Goal: Register for event/course

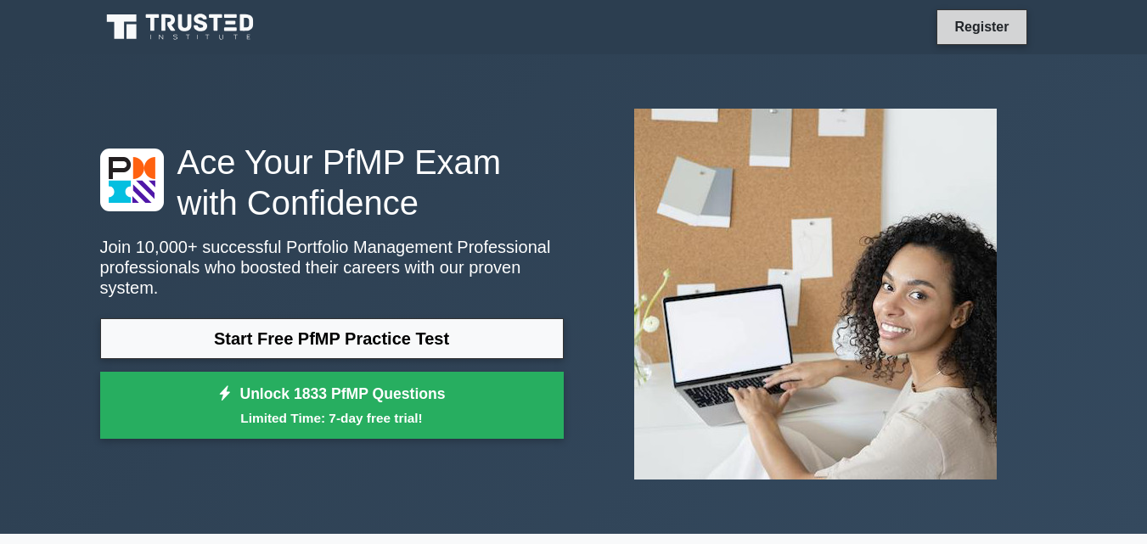
click at [981, 27] on link "Register" at bounding box center [981, 26] width 75 height 21
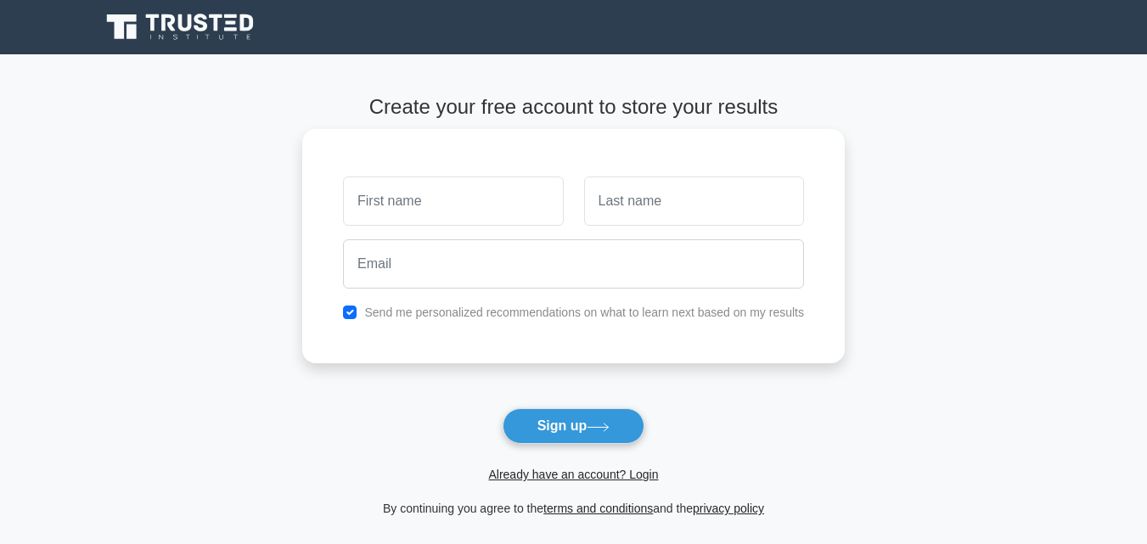
click at [388, 205] on input "text" at bounding box center [453, 201] width 220 height 49
type input "opori"
click at [616, 203] on input "text" at bounding box center [694, 201] width 220 height 49
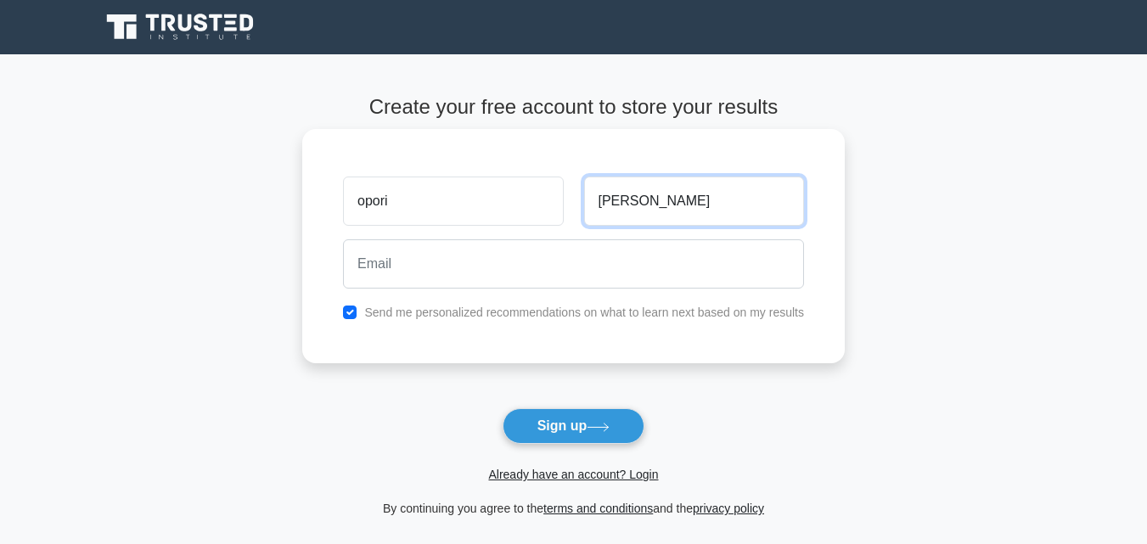
type input "[PERSON_NAME]"
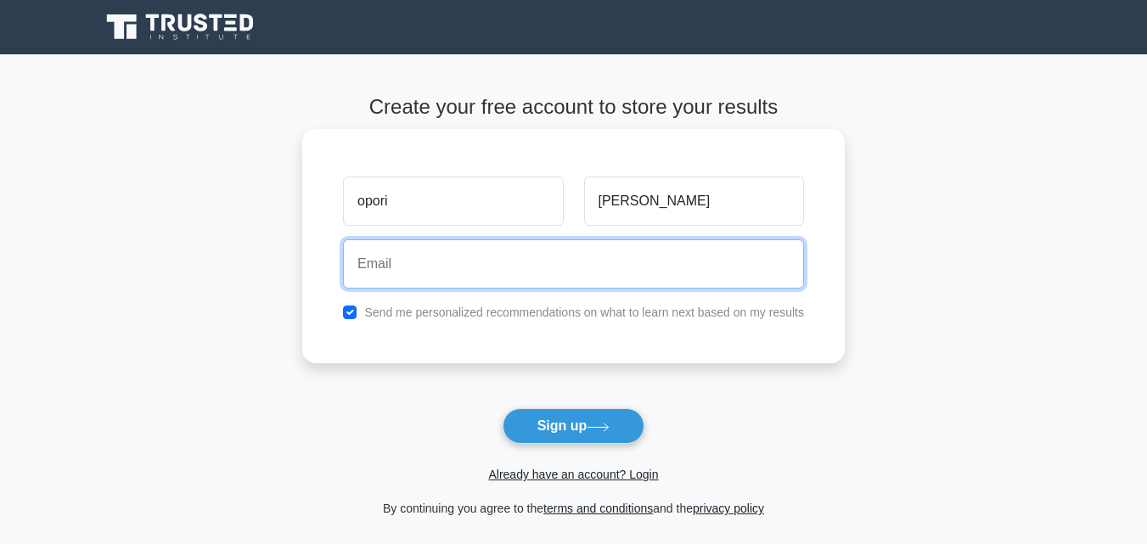
click at [399, 274] on input "email" at bounding box center [573, 263] width 461 height 49
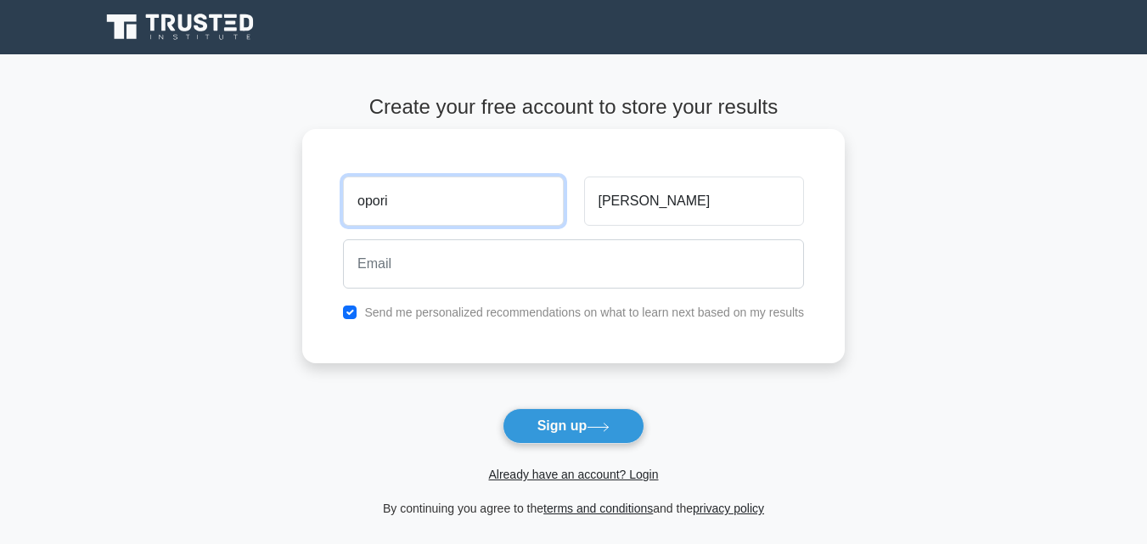
click at [394, 205] on input "opori" at bounding box center [453, 201] width 220 height 49
type input "o"
click at [384, 194] on input "text" at bounding box center [453, 201] width 220 height 49
type input "emmodoi"
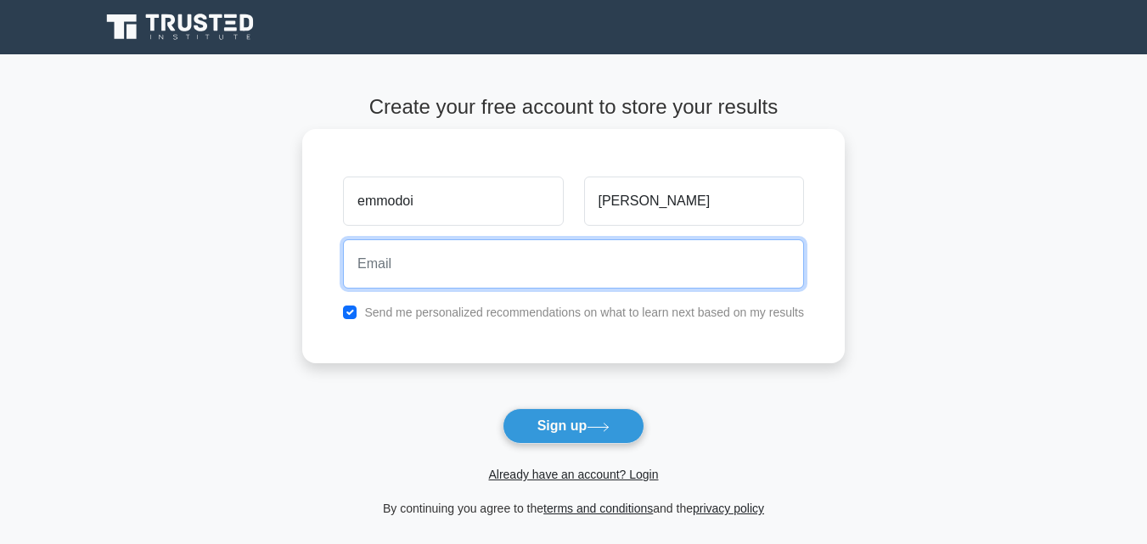
click at [374, 278] on input "email" at bounding box center [573, 263] width 461 height 49
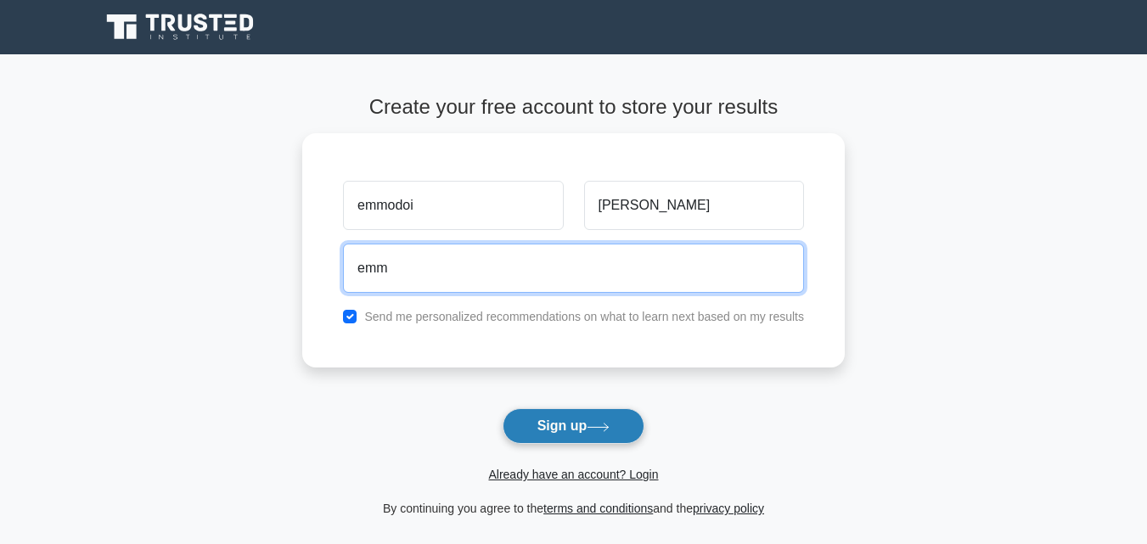
type input "emm"
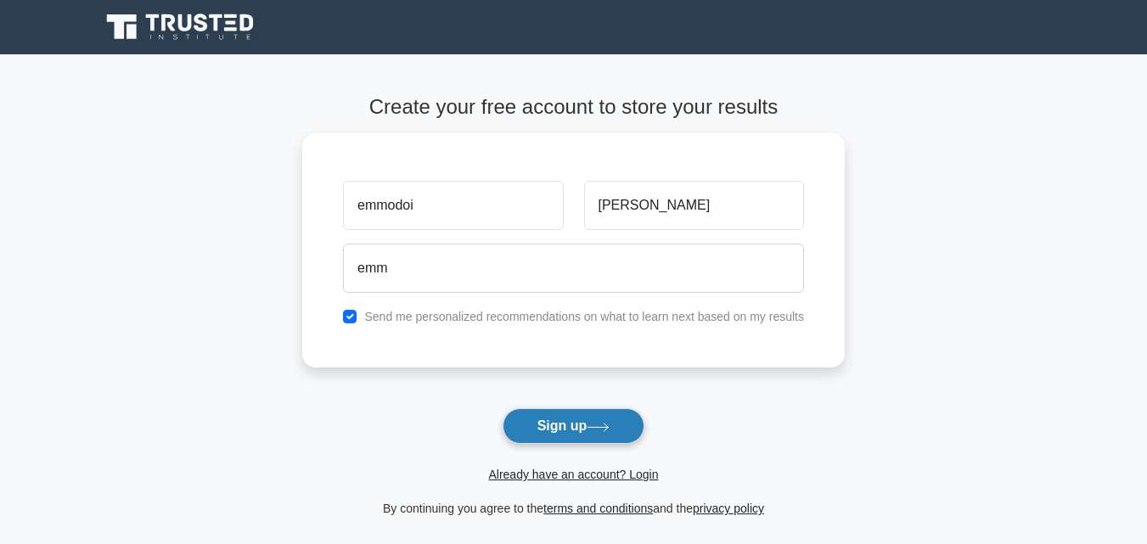
click at [582, 424] on button "Sign up" at bounding box center [574, 426] width 143 height 36
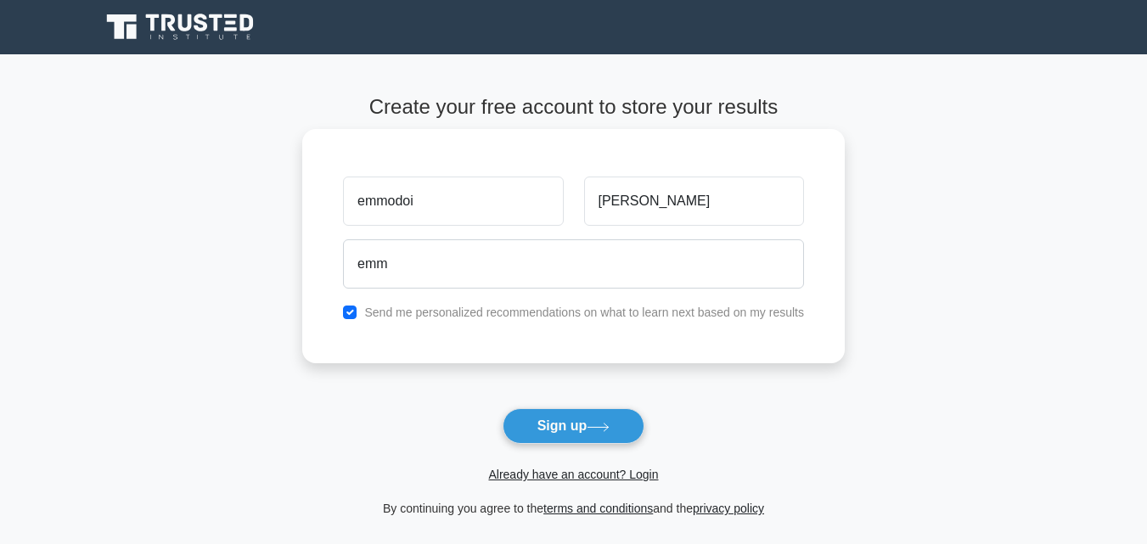
click at [599, 307] on label "Send me personalized recommendations on what to learn next based on my results" at bounding box center [584, 313] width 440 height 14
click at [525, 470] on link "Already have an account? Login" at bounding box center [573, 475] width 170 height 14
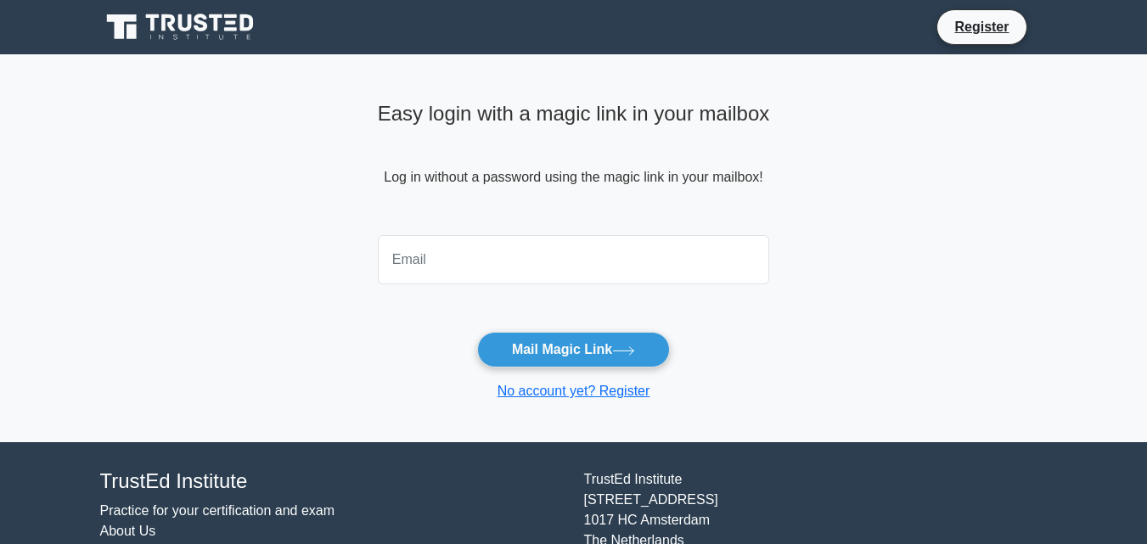
click at [442, 263] on input "email" at bounding box center [574, 259] width 392 height 49
click at [522, 340] on button "Mail Magic Link" at bounding box center [573, 350] width 193 height 36
click at [517, 307] on form "0740592190 Mail Magic Link No account yet? Register" at bounding box center [574, 314] width 392 height 173
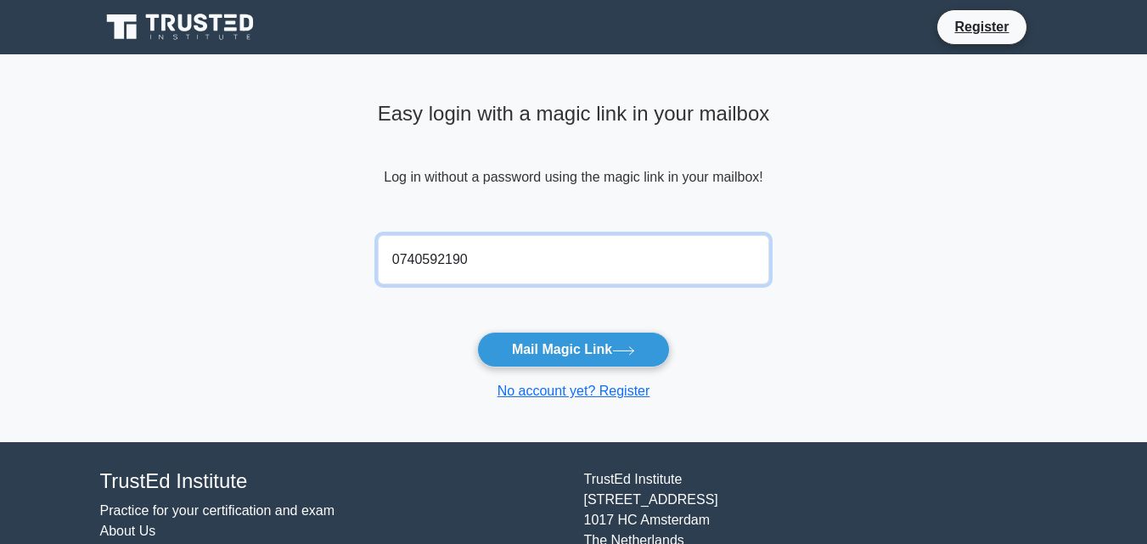
drag, startPoint x: 472, startPoint y: 249, endPoint x: 457, endPoint y: 273, distance: 28.3
click at [457, 273] on input "0740592190" at bounding box center [574, 259] width 392 height 49
type input "0"
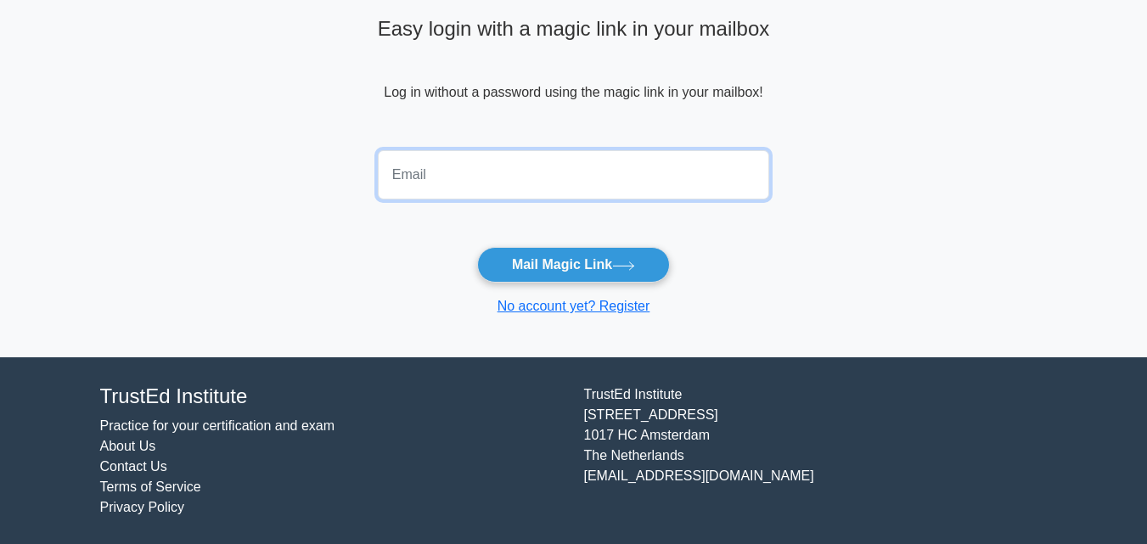
scroll to position [86, 0]
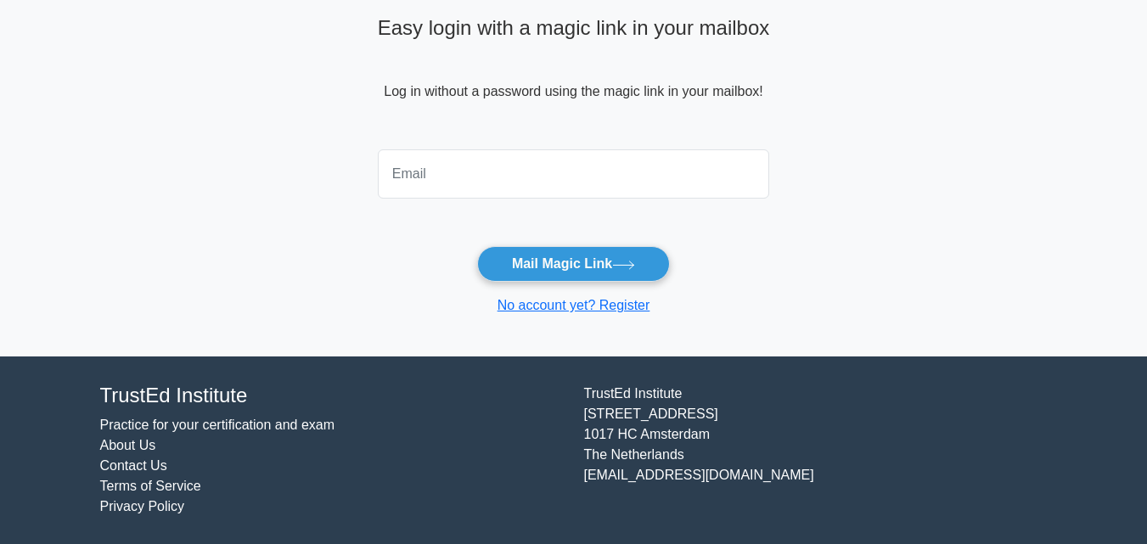
click at [155, 461] on link "Contact Us" at bounding box center [133, 465] width 67 height 14
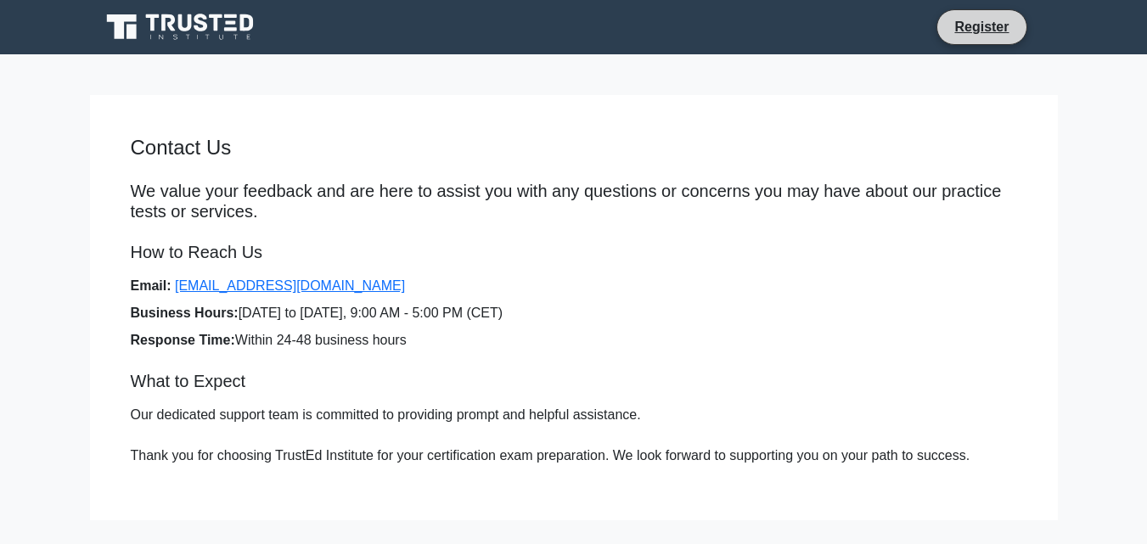
click at [978, 38] on li "Register" at bounding box center [981, 27] width 90 height 36
click at [976, 22] on link "Register" at bounding box center [981, 26] width 75 height 21
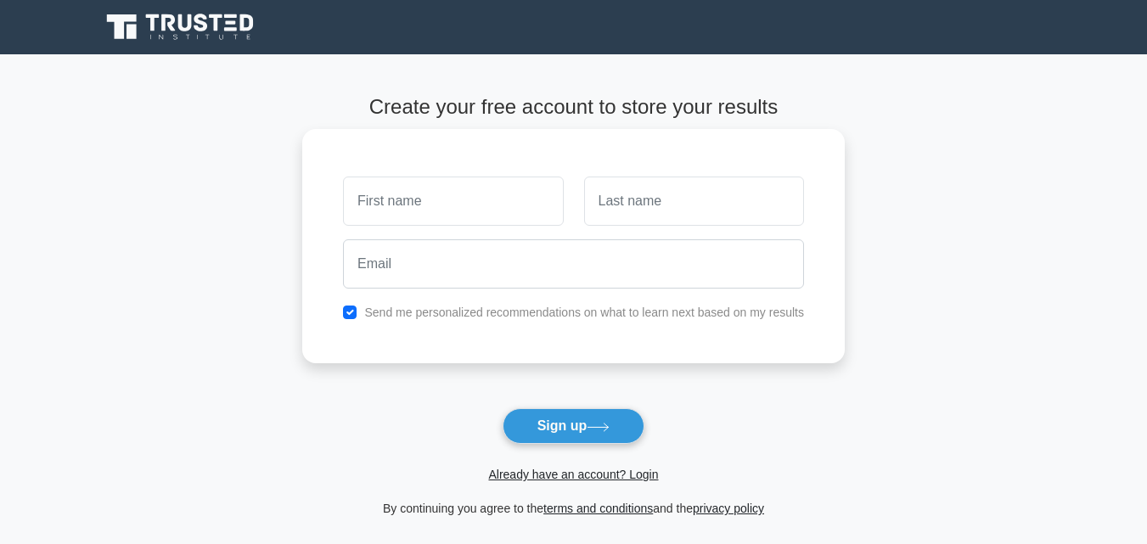
click at [387, 201] on input "text" at bounding box center [453, 201] width 220 height 49
type input "emmodoi"
click at [647, 203] on input "text" at bounding box center [694, 201] width 220 height 49
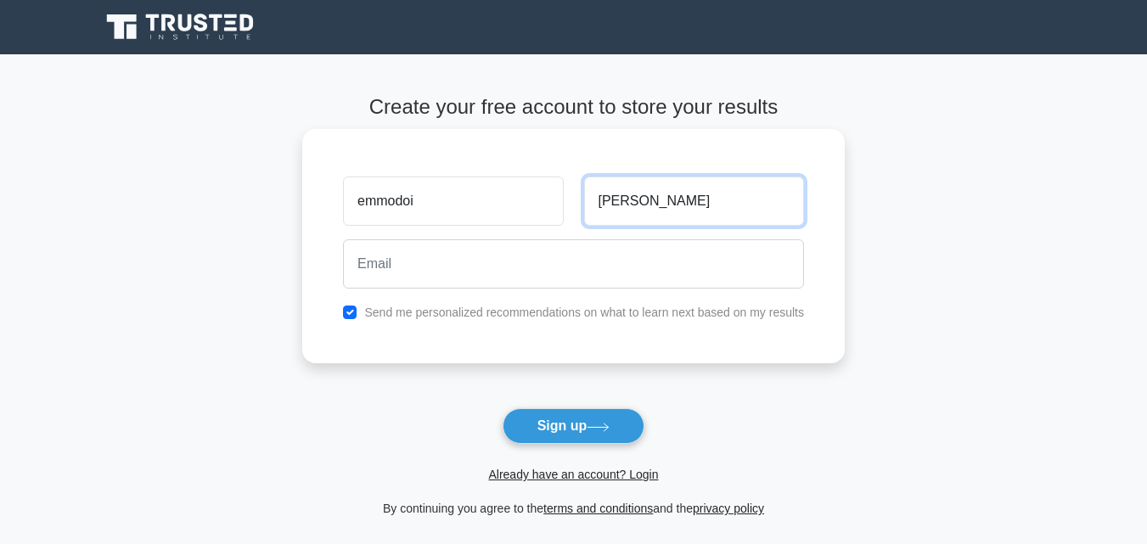
type input "[PERSON_NAME]"
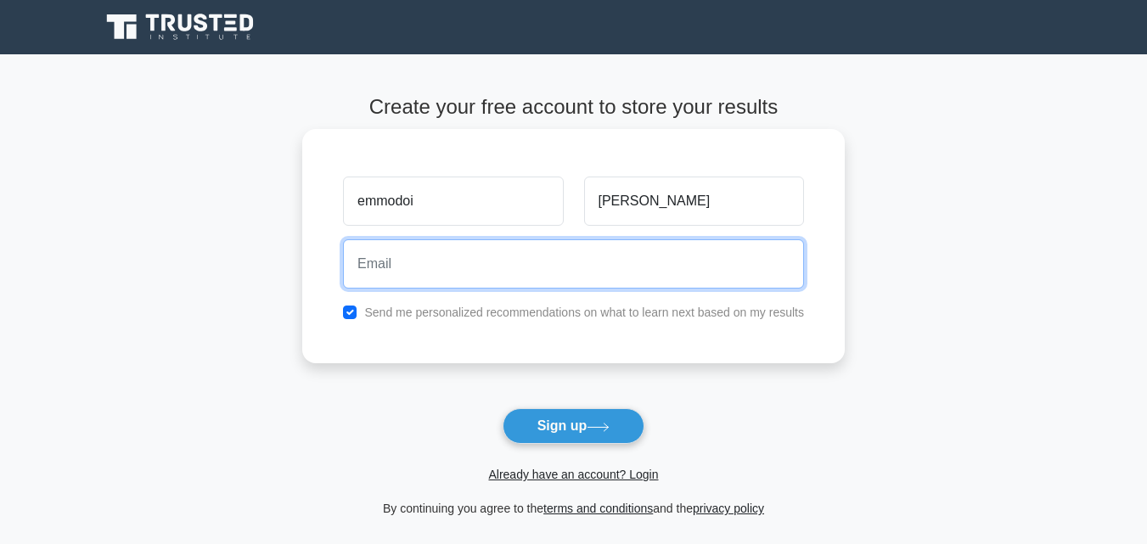
click at [509, 257] on input "email" at bounding box center [573, 263] width 461 height 49
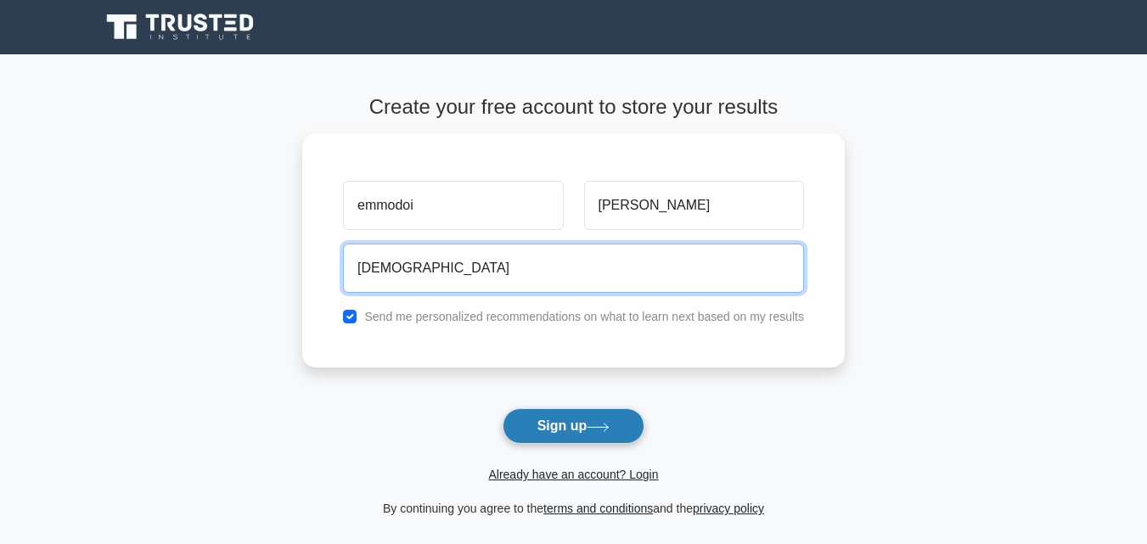
type input "[DEMOGRAPHIC_DATA]"
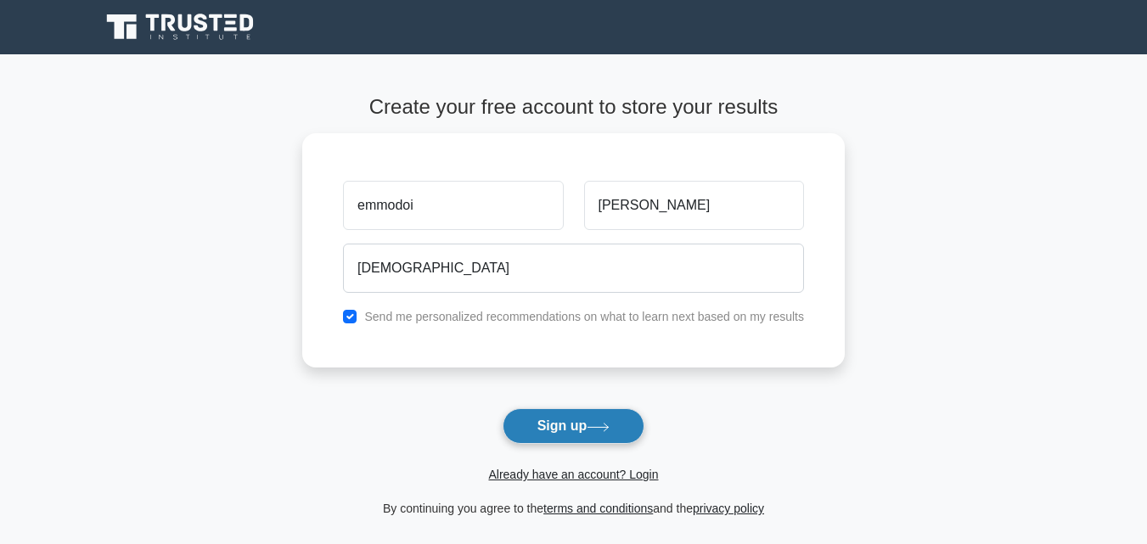
click at [616, 437] on button "Sign up" at bounding box center [574, 426] width 143 height 36
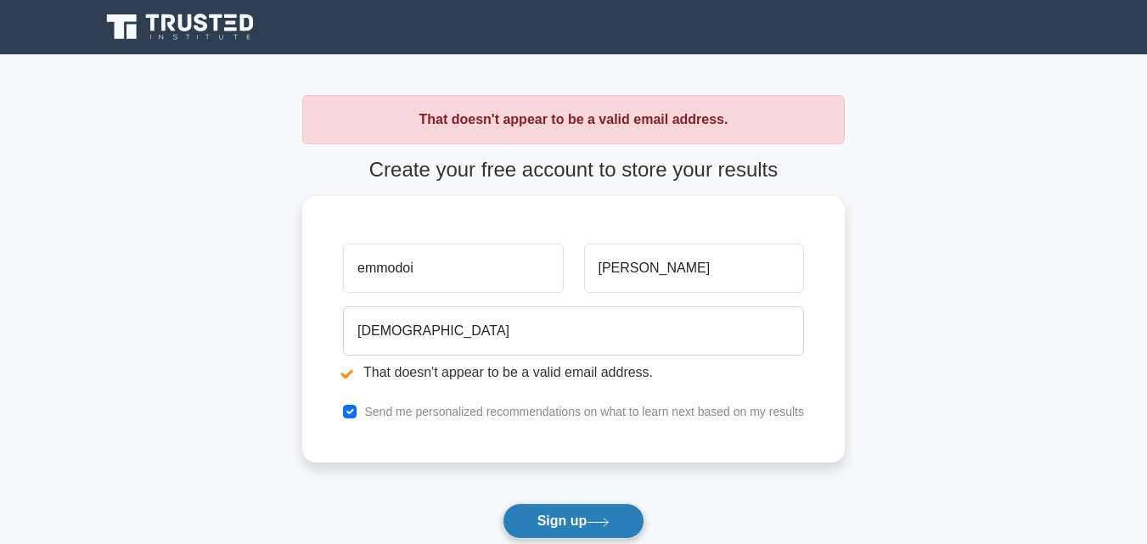
click at [599, 528] on button "Sign up" at bounding box center [574, 521] width 143 height 36
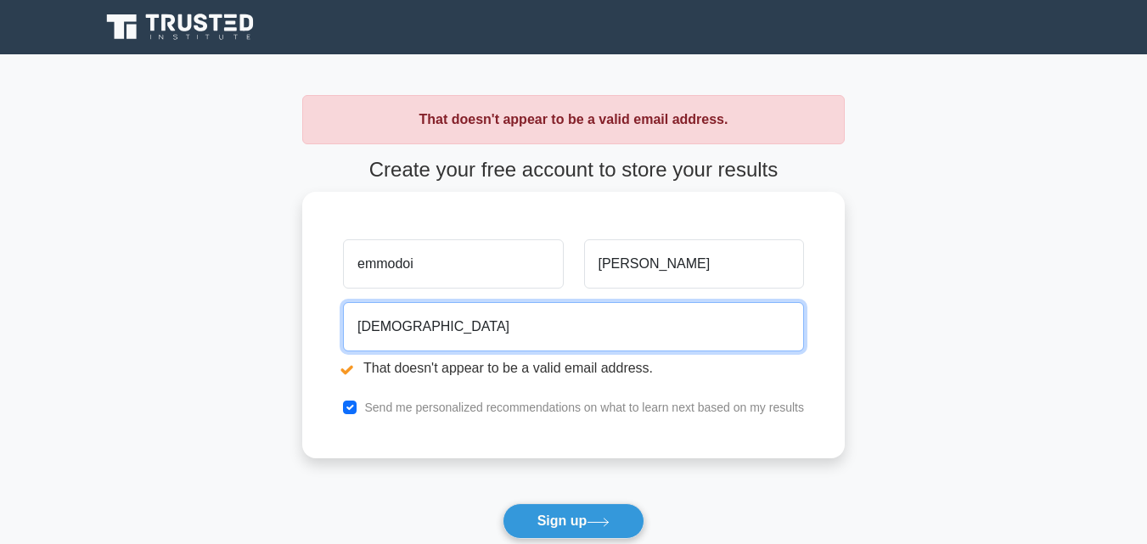
click at [509, 334] on input "[DEMOGRAPHIC_DATA]" at bounding box center [573, 326] width 461 height 49
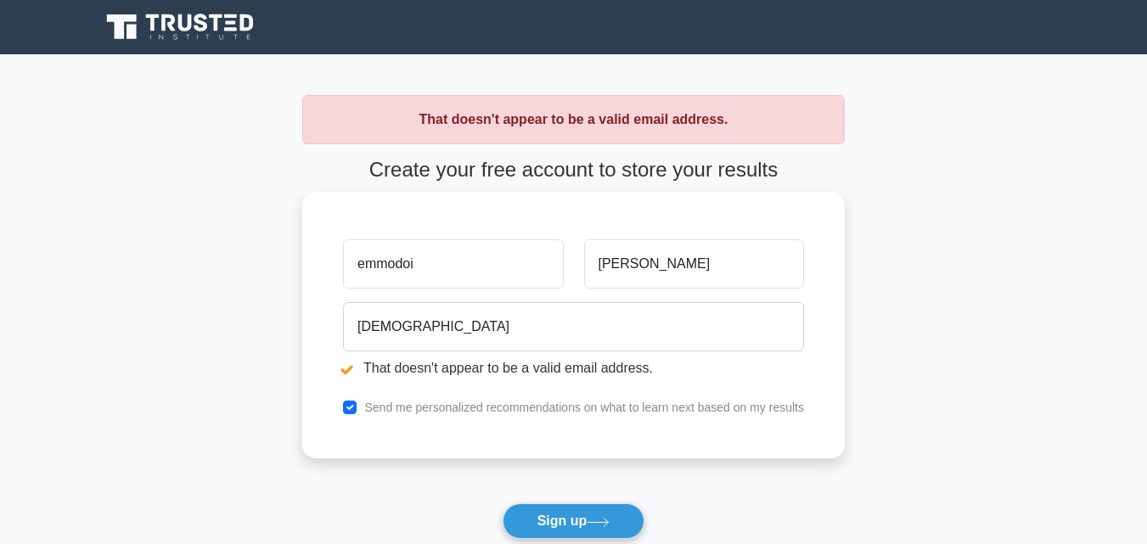
click at [366, 410] on label "Send me personalized recommendations on what to learn next based on my results" at bounding box center [584, 408] width 440 height 14
click at [722, 412] on label "Send me personalized recommendations on what to learn next based on my results" at bounding box center [584, 408] width 440 height 14
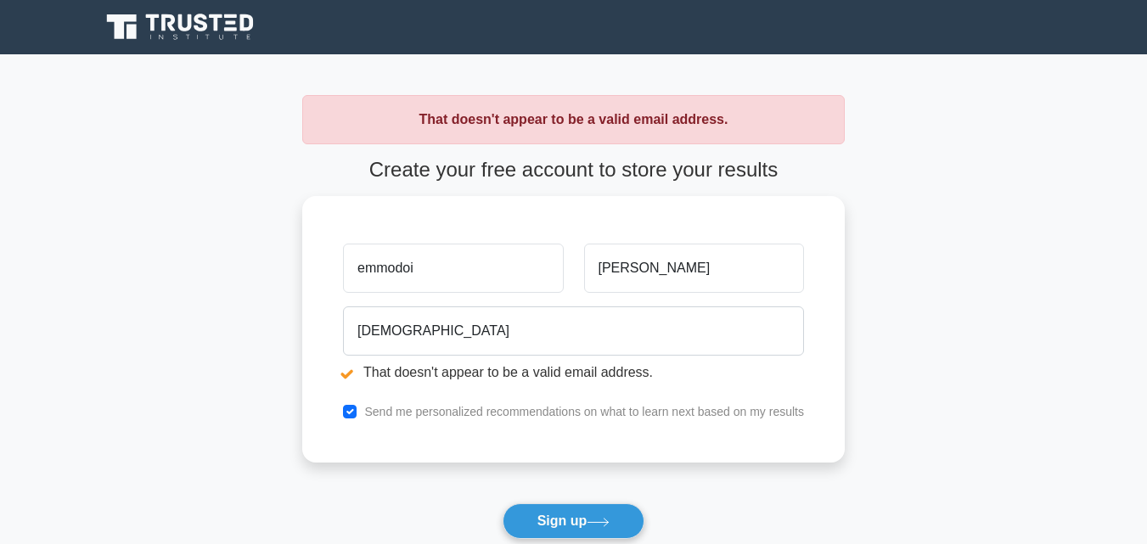
drag, startPoint x: 582, startPoint y: 521, endPoint x: 868, endPoint y: 190, distance: 437.6
drag, startPoint x: 868, startPoint y: 190, endPoint x: 910, endPoint y: 150, distance: 58.3
click at [910, 150] on main "That doesn't appear to be a valid email address. Create your free account to st…" at bounding box center [573, 354] width 1147 height 600
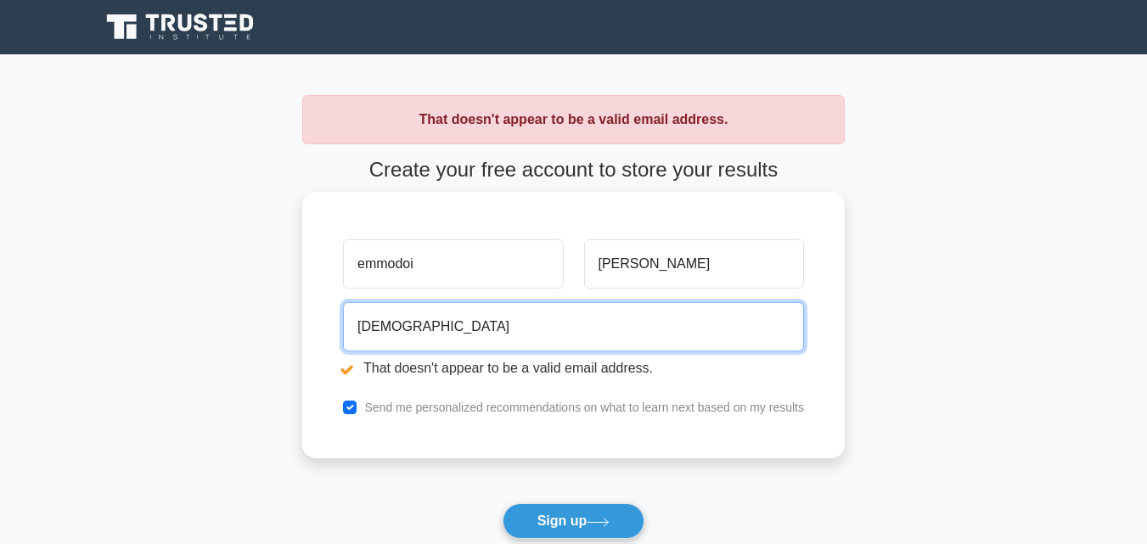
click at [511, 329] on input "[DEMOGRAPHIC_DATA]" at bounding box center [573, 326] width 461 height 49
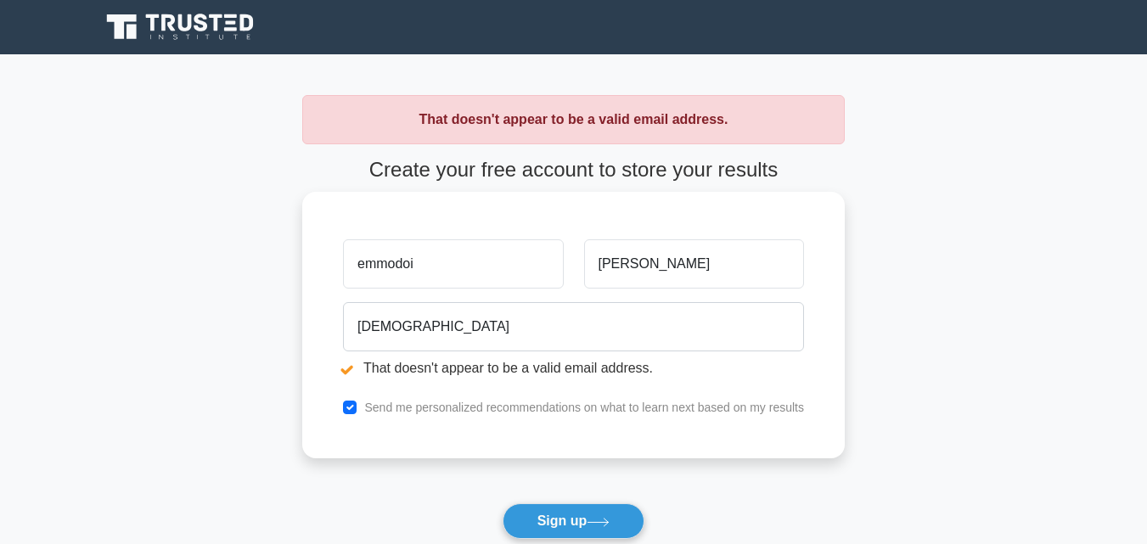
click at [616, 376] on li "That doesn't appear to be a valid email address." at bounding box center [573, 368] width 461 height 20
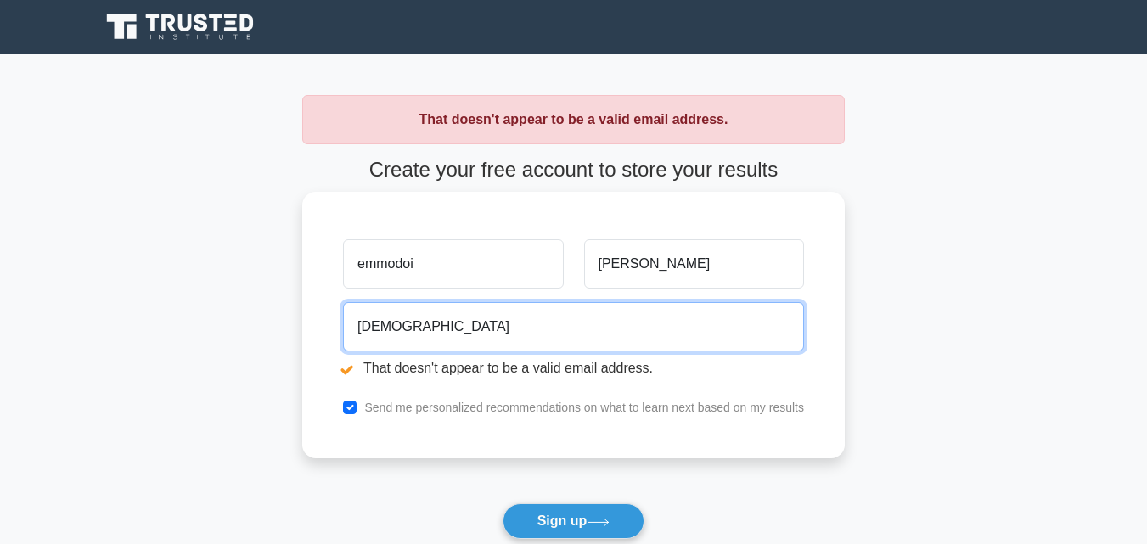
click at [469, 330] on input "emmaodoiemma@g" at bounding box center [573, 326] width 461 height 49
click at [512, 326] on input "[DEMOGRAPHIC_DATA]" at bounding box center [573, 326] width 461 height 49
type input "e"
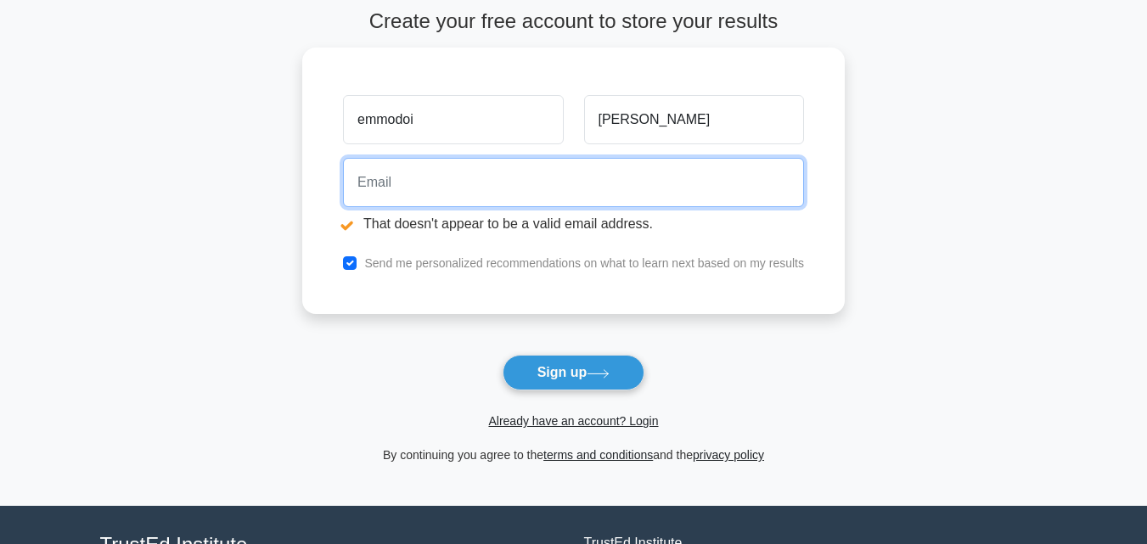
scroll to position [299, 0]
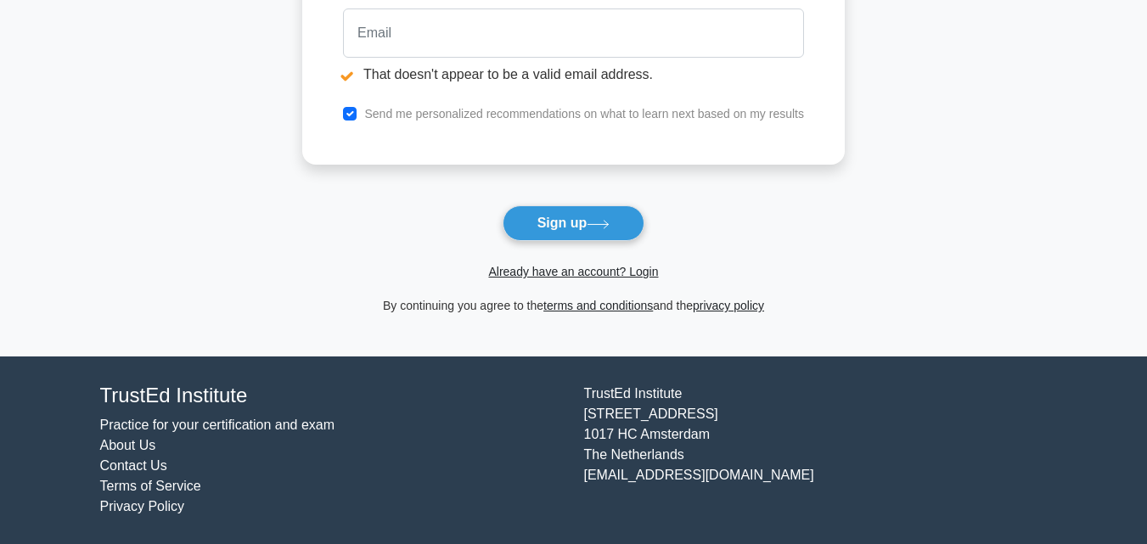
click at [614, 262] on span "Already have an account? Login" at bounding box center [573, 271] width 529 height 20
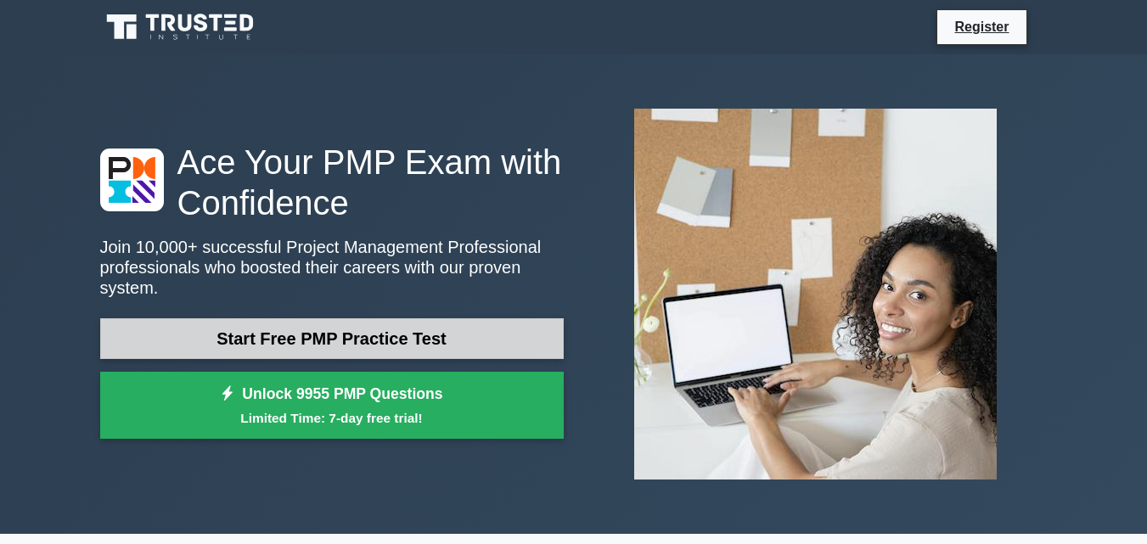
click at [358, 322] on link "Start Free PMP Practice Test" at bounding box center [332, 338] width 464 height 41
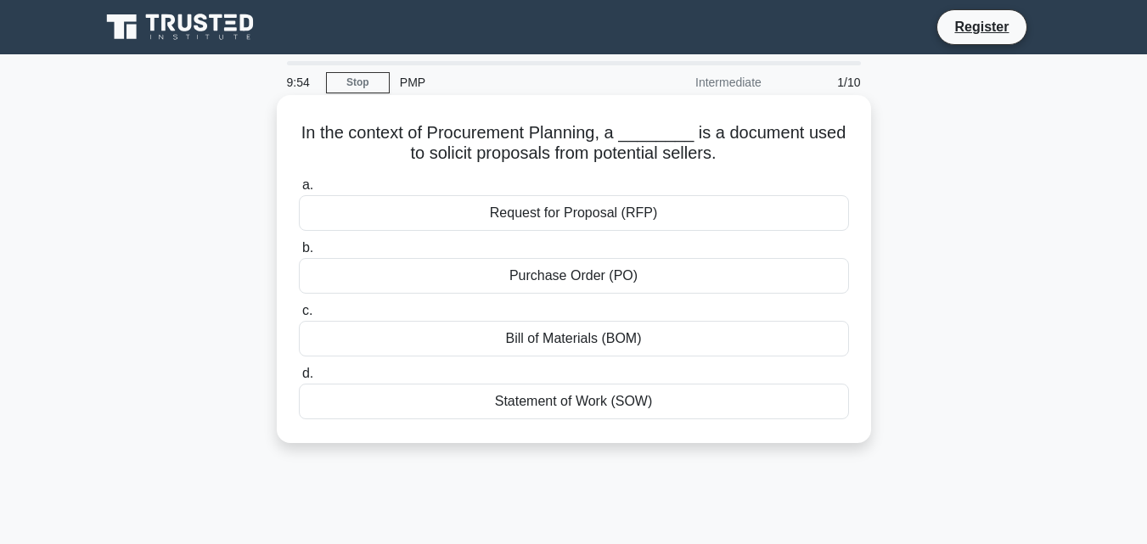
click at [513, 215] on div "Request for Proposal (RFP)" at bounding box center [574, 213] width 550 height 36
click at [299, 191] on input "a. Request for Proposal (RFP)" at bounding box center [299, 185] width 0 height 11
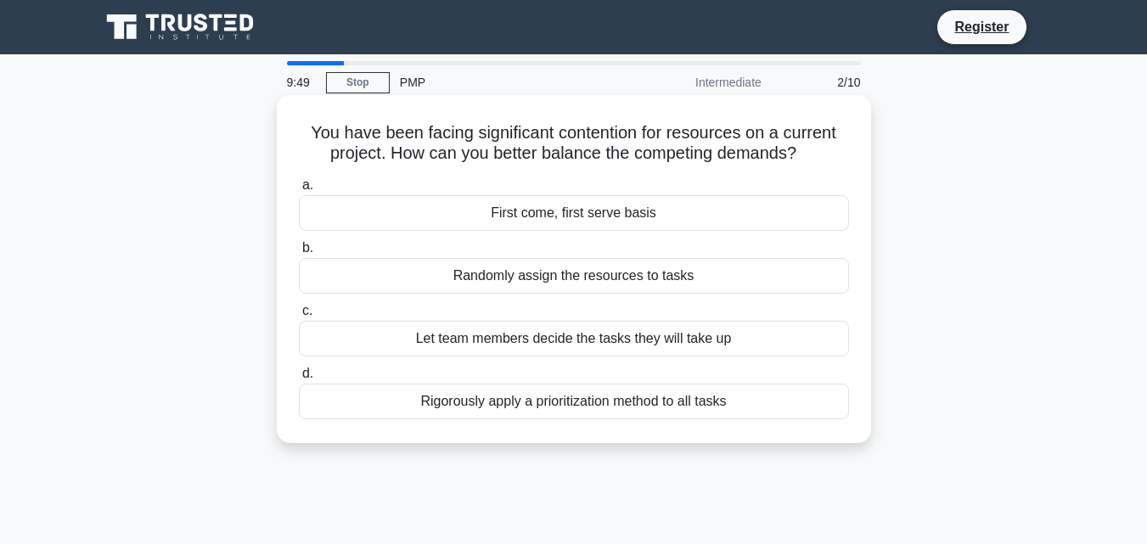
click at [529, 216] on div "First come, first serve basis" at bounding box center [574, 213] width 550 height 36
click at [299, 191] on input "a. First come, first serve basis" at bounding box center [299, 185] width 0 height 11
